Goal: Find specific page/section: Find specific page/section

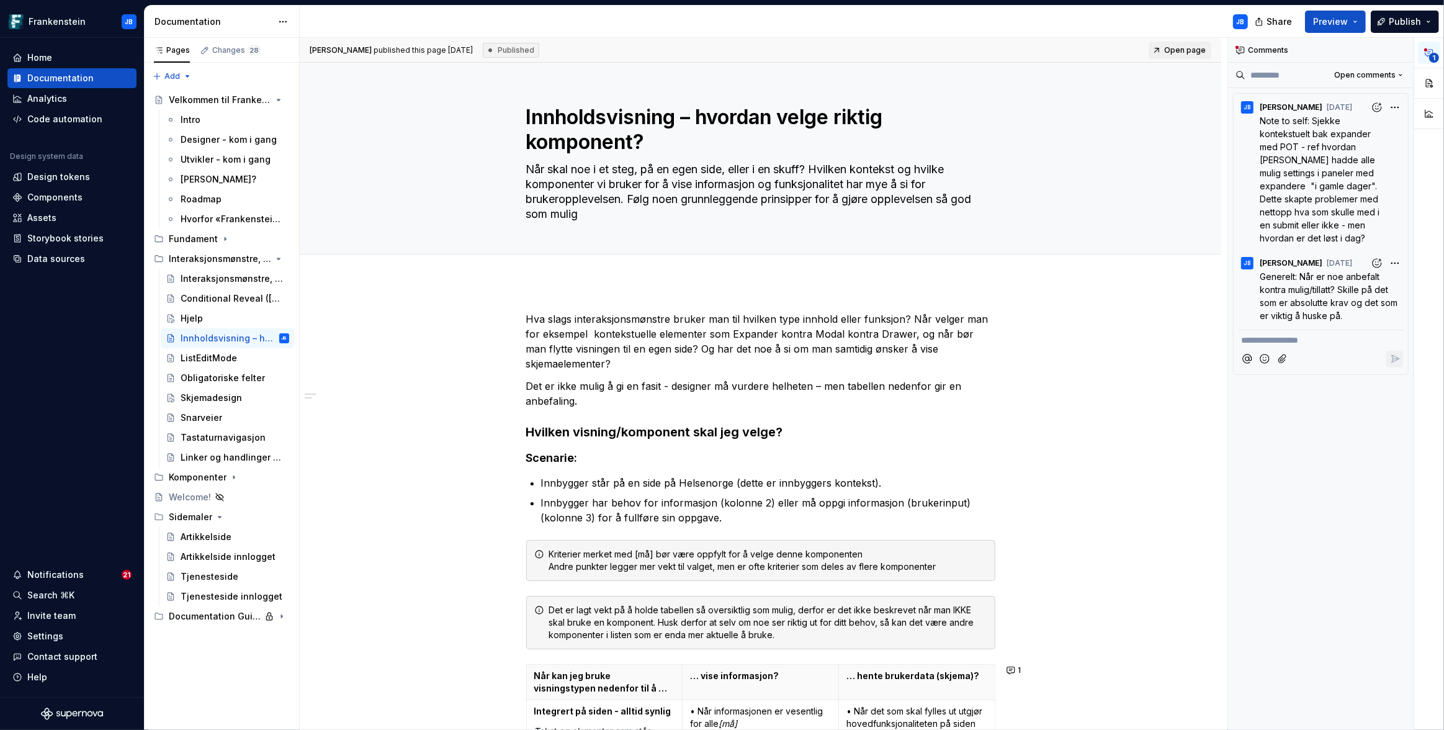
type textarea "*"
click at [66, 179] on div "Design tokens" at bounding box center [58, 177] width 63 height 12
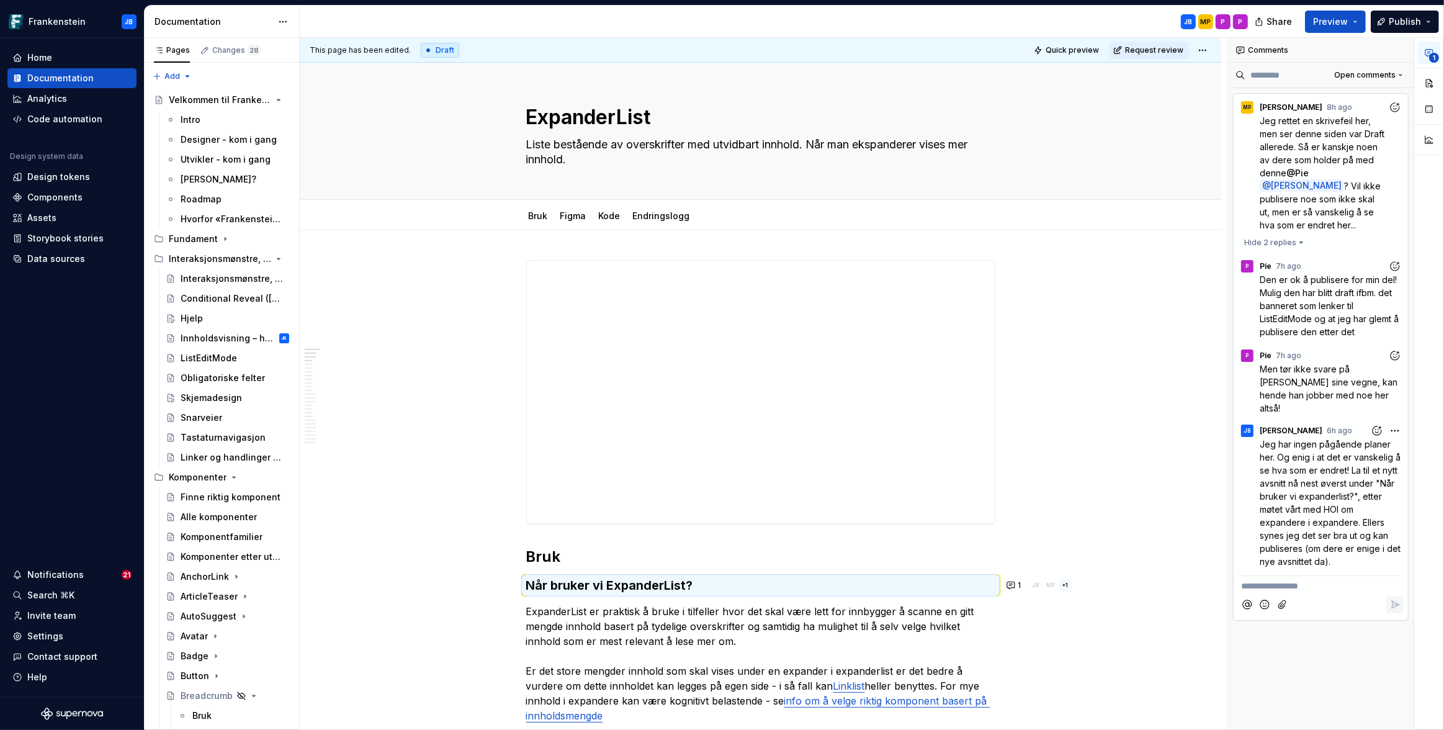
scroll to position [476, 0]
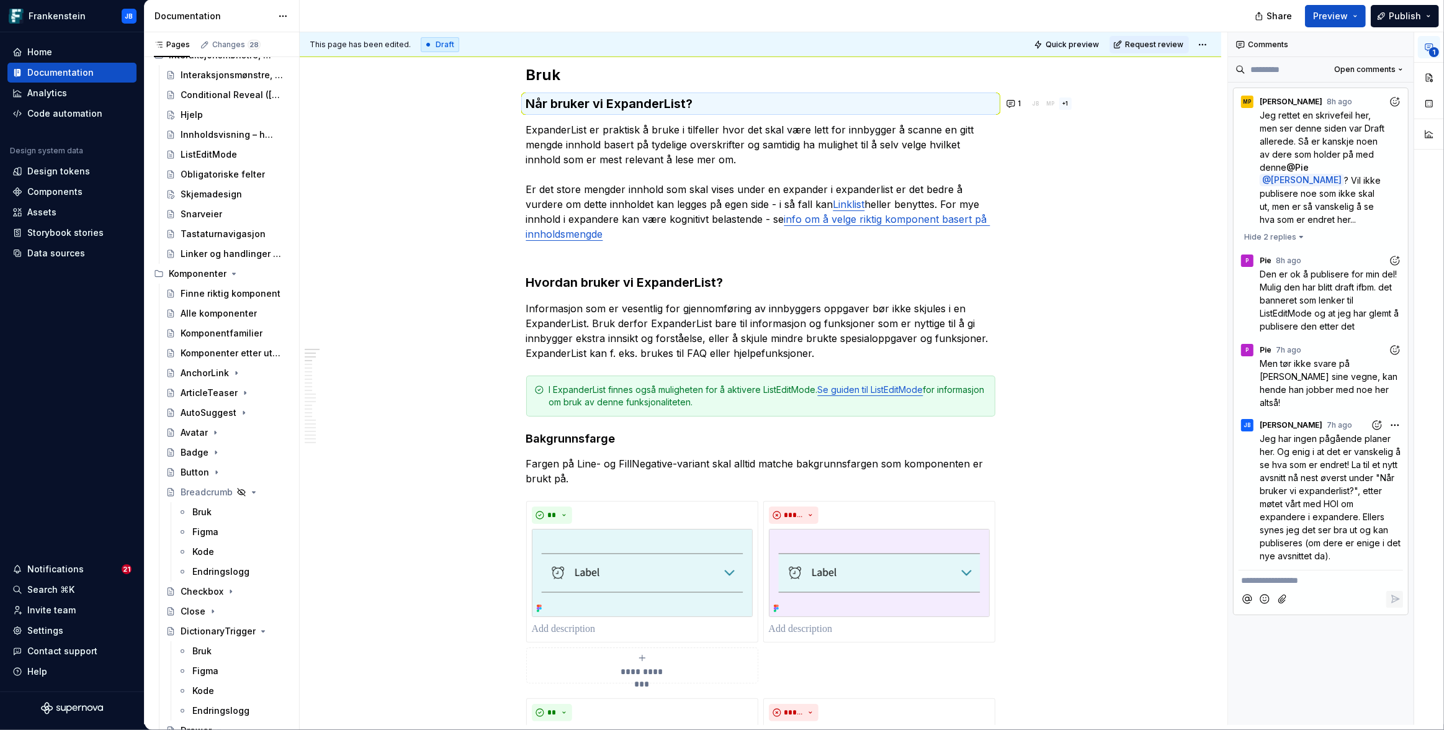
type textarea "*"
